Goal: Transaction & Acquisition: Purchase product/service

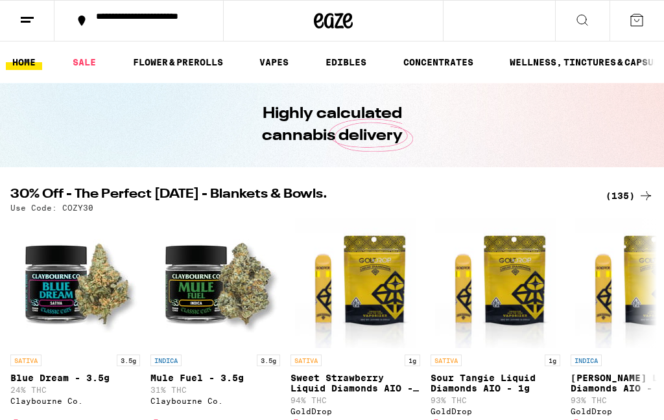
click at [633, 193] on div "(135)" at bounding box center [630, 196] width 48 height 16
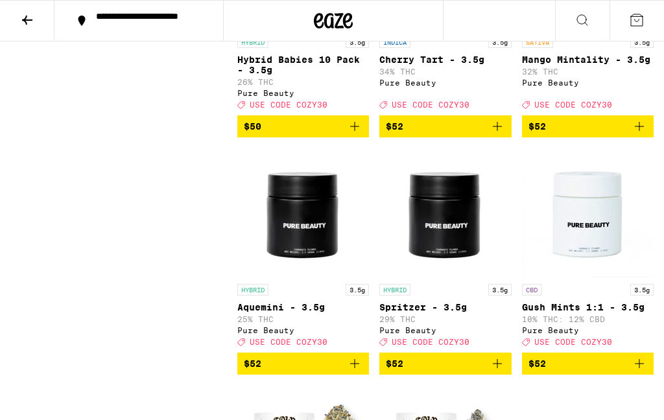
scroll to position [9462, 0]
